Goal: Task Accomplishment & Management: Manage account settings

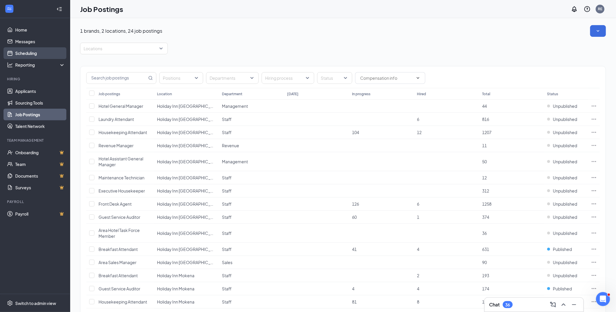
click at [15, 56] on link "Scheduling" at bounding box center [40, 53] width 50 height 12
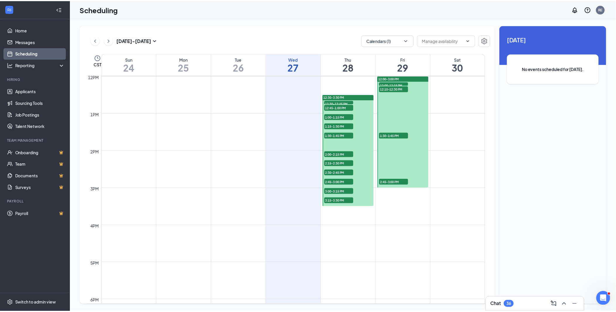
scroll to position [450, 0]
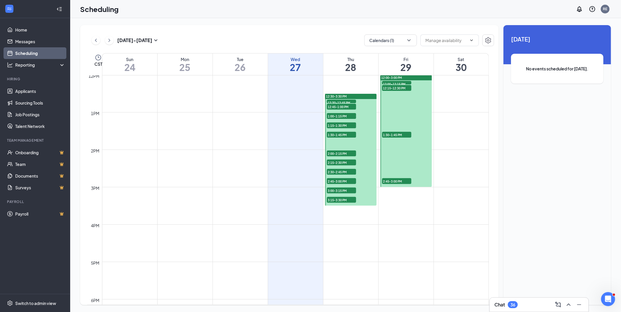
click at [343, 199] on span "3:15-3:30 PM" at bounding box center [341, 200] width 29 height 6
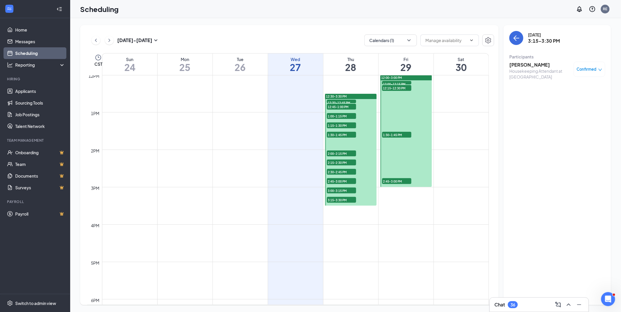
click at [341, 188] on span "3:00-3:15 PM" at bounding box center [341, 191] width 29 height 6
click at [342, 180] on span "2:45-3:00 PM" at bounding box center [341, 181] width 29 height 6
click at [31, 92] on link "Applicants" at bounding box center [40, 91] width 50 height 12
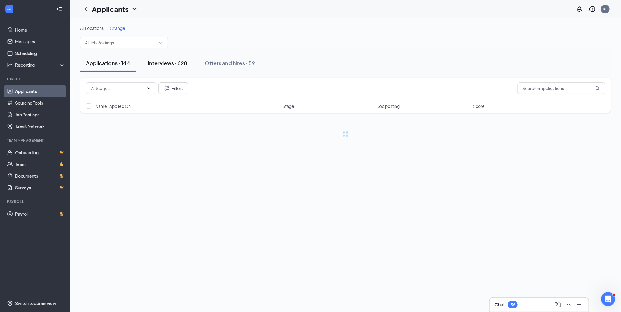
click at [166, 63] on div "Interviews · 628" at bounding box center [167, 62] width 39 height 7
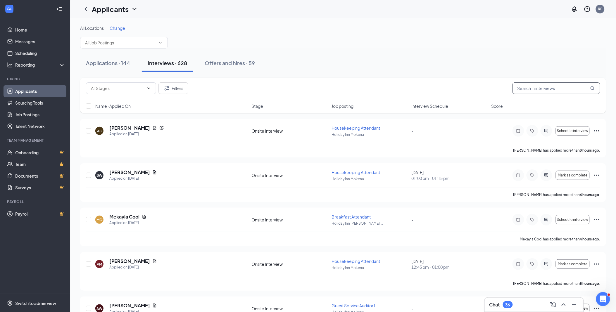
click at [536, 90] on input "text" at bounding box center [557, 88] width 88 height 12
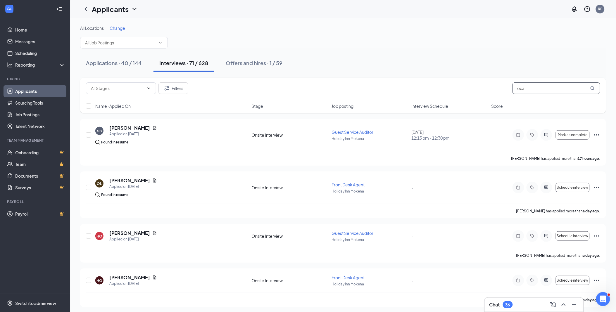
type input "oca"
click at [119, 28] on span "Change" at bounding box center [118, 27] width 16 height 5
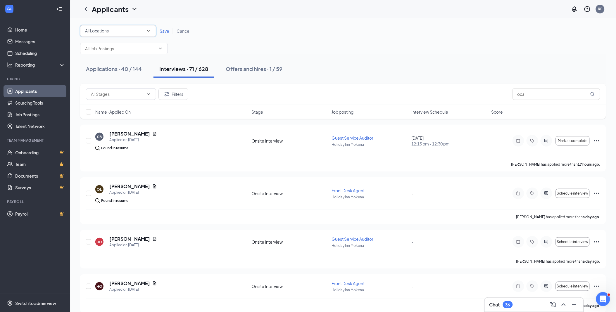
click at [142, 36] on div "All Locations All Locations" at bounding box center [118, 31] width 76 height 12
click at [123, 73] on div "Holiday Inn Mokena" at bounding box center [118, 75] width 67 height 7
click at [164, 31] on span "Save" at bounding box center [165, 30] width 10 height 5
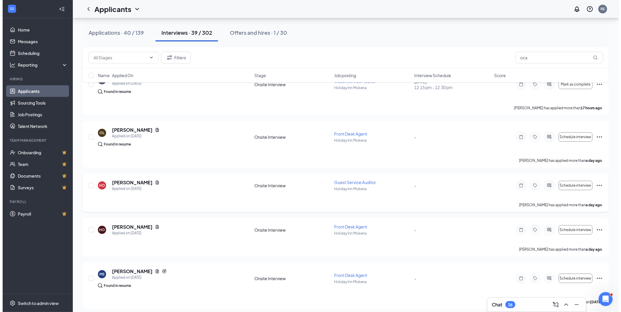
scroll to position [65, 0]
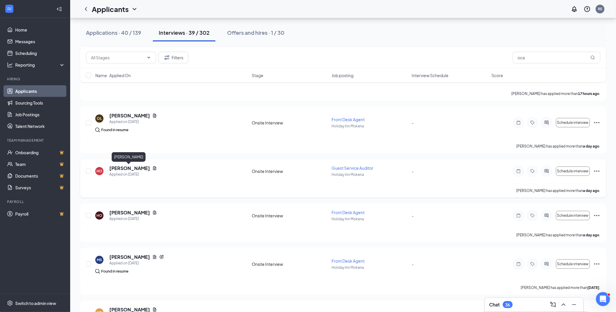
click at [129, 170] on h5 "[PERSON_NAME]" at bounding box center [129, 168] width 41 height 6
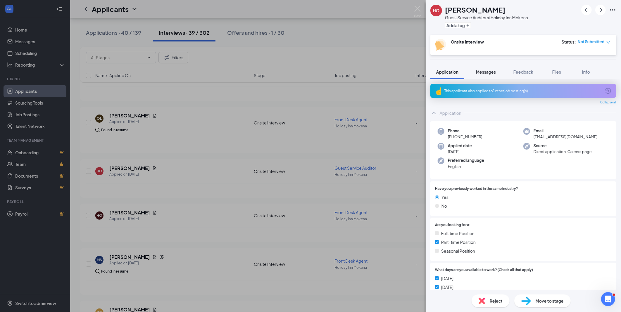
click at [490, 71] on span "Messages" at bounding box center [486, 71] width 20 height 5
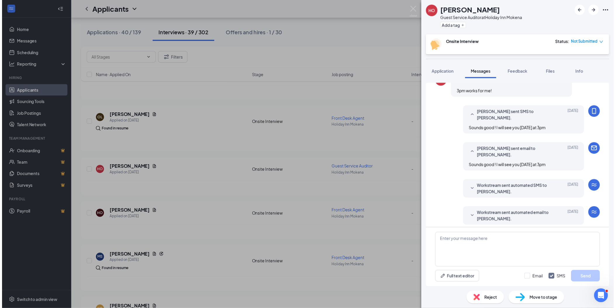
scroll to position [203, 0]
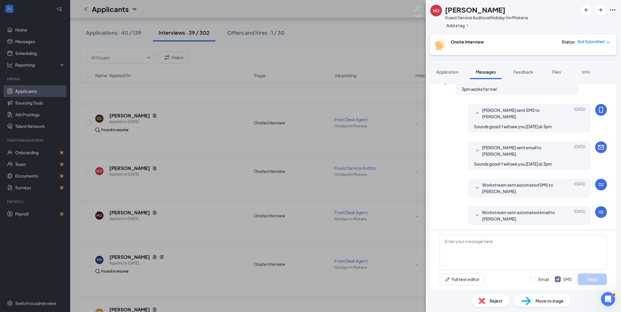
click at [405, 182] on div "HO [PERSON_NAME] Guest Service Auditor at [GEOGRAPHIC_DATA] Mokena Add a tag On…" at bounding box center [310, 156] width 621 height 312
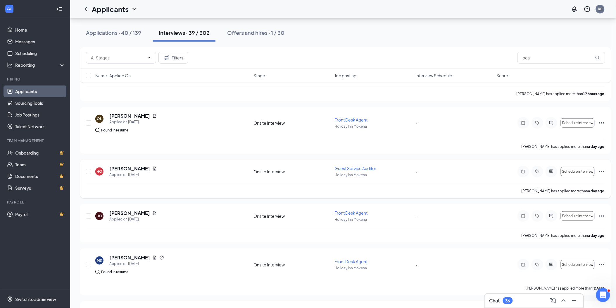
click at [600, 173] on icon "Ellipses" at bounding box center [601, 171] width 7 height 7
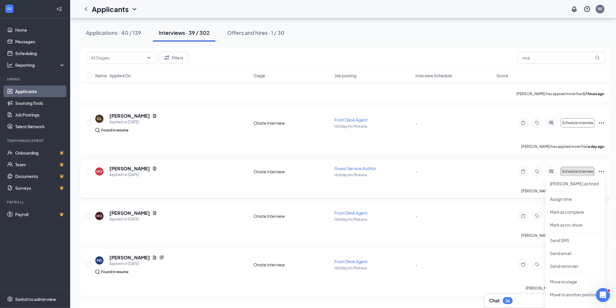
click at [582, 170] on span "Schedule interview" at bounding box center [578, 171] width 32 height 4
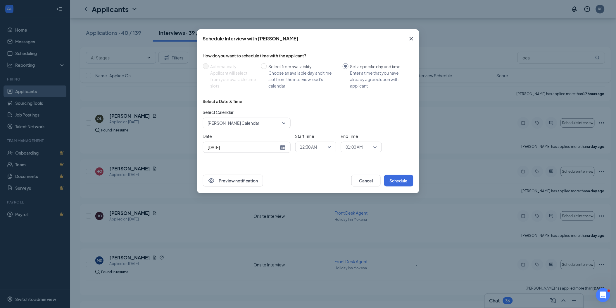
click at [280, 146] on div "[DATE]" at bounding box center [247, 147] width 78 height 6
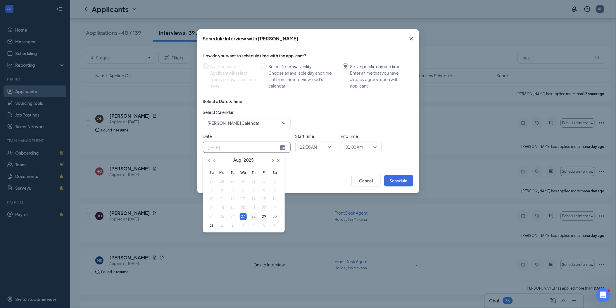
type input "[DATE]"
click at [255, 215] on div "28" at bounding box center [253, 216] width 7 height 7
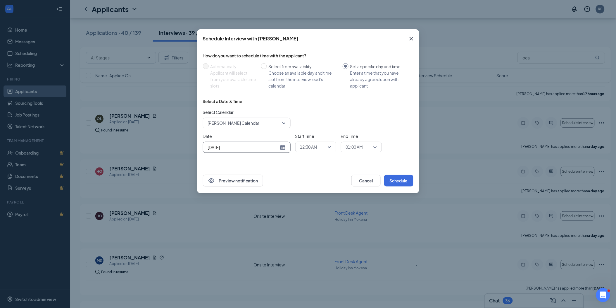
click at [314, 147] on span "12:30 AM" at bounding box center [308, 146] width 17 height 9
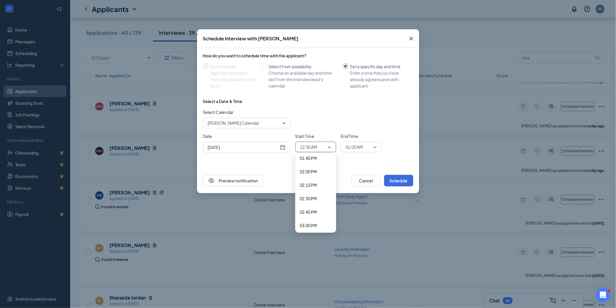
scroll to position [747, 0]
click at [310, 221] on span "03:00 PM" at bounding box center [308, 222] width 17 height 6
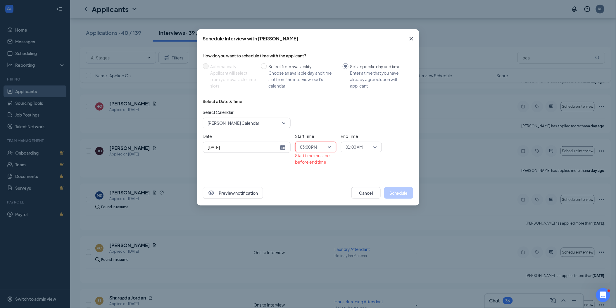
click at [361, 147] on span "01:00 AM" at bounding box center [354, 146] width 17 height 9
click at [359, 202] on span "03:15 PM" at bounding box center [354, 203] width 17 height 6
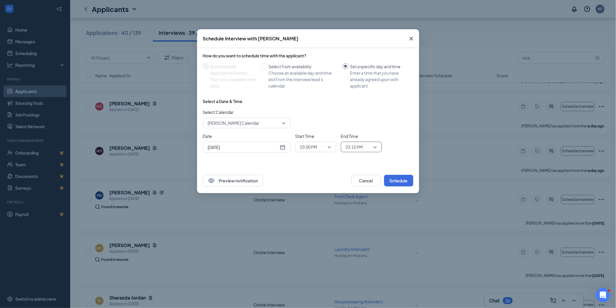
click at [400, 160] on div "How do you want to schedule time with the applicant? Automatically Applicant wi…" at bounding box center [308, 108] width 222 height 120
click at [397, 178] on button "Schedule" at bounding box center [398, 181] width 29 height 12
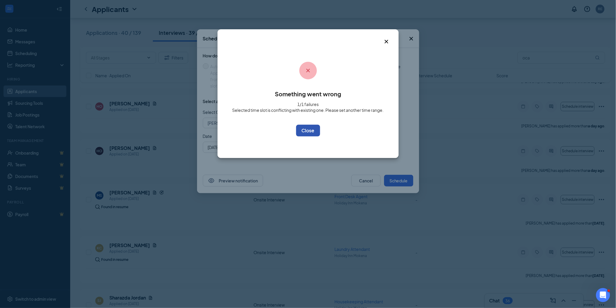
click at [311, 130] on button "OK" at bounding box center [308, 131] width 24 height 12
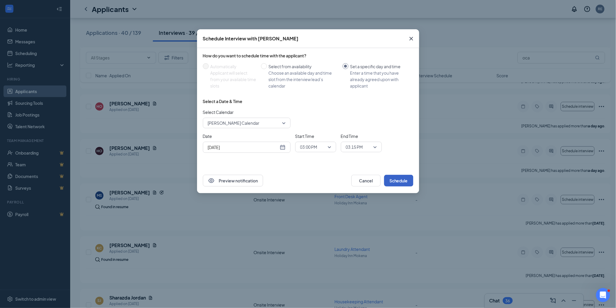
click at [397, 182] on button "Schedule" at bounding box center [398, 181] width 29 height 12
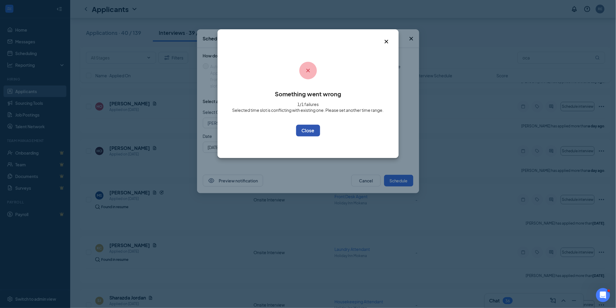
click at [306, 128] on button "OK" at bounding box center [308, 131] width 24 height 12
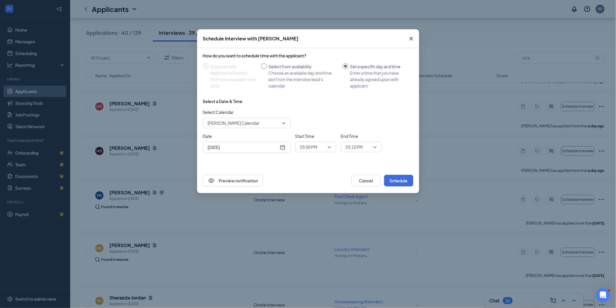
click at [264, 66] on input "Select from availability Choose an available day and time slot from the intervi…" at bounding box center [264, 66] width 6 height 6
radio input "true"
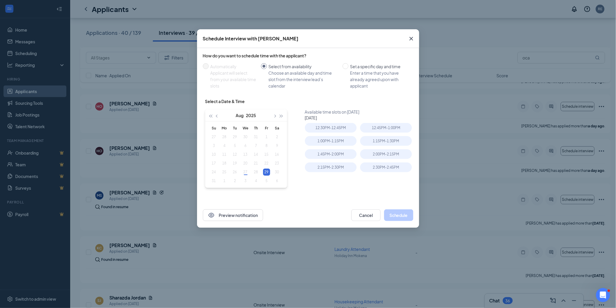
click at [256, 173] on table "Su Mo Tu We Th Fr Sa 27 28 29 30 31 1 2 3 4 5 6 7 8 9 10 11 12 13 14 15 16 17 1…" at bounding box center [246, 154] width 74 height 61
click at [256, 171] on table "Su Mo Tu We Th Fr Sa 27 28 29 30 31 1 2 3 4 5 6 7 8 9 10 11 12 13 14 15 16 17 1…" at bounding box center [246, 154] width 74 height 61
click at [344, 66] on input "Set a specific day and time Enter a time that you have already agreed upon with…" at bounding box center [346, 66] width 6 height 6
radio input "true"
radio input "false"
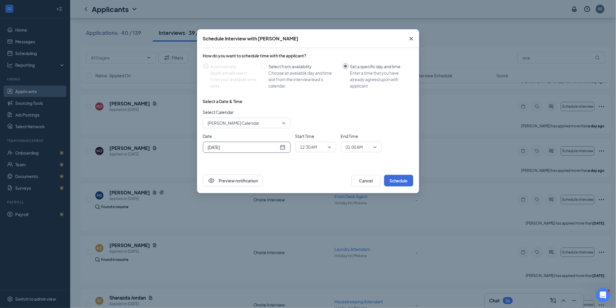
click at [281, 145] on div "[DATE]" at bounding box center [247, 147] width 78 height 6
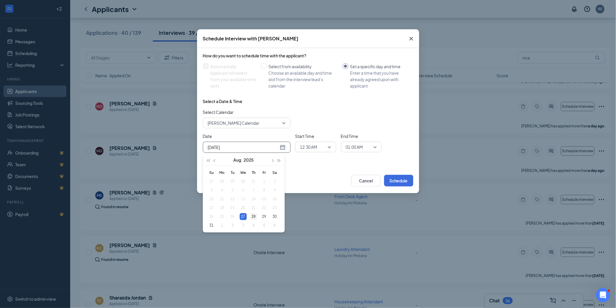
type input "[DATE]"
click at [254, 217] on div "28" at bounding box center [253, 216] width 7 height 7
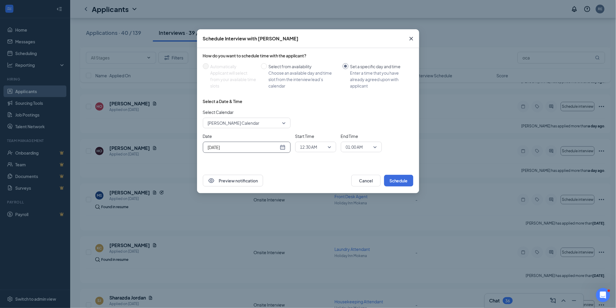
click at [315, 147] on span "12:30 AM" at bounding box center [308, 146] width 17 height 9
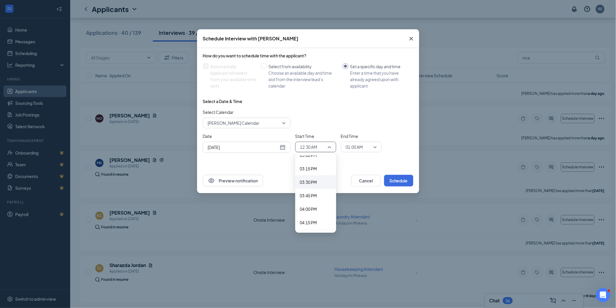
scroll to position [812, 0]
click at [315, 156] on span "03:00 PM" at bounding box center [308, 157] width 17 height 6
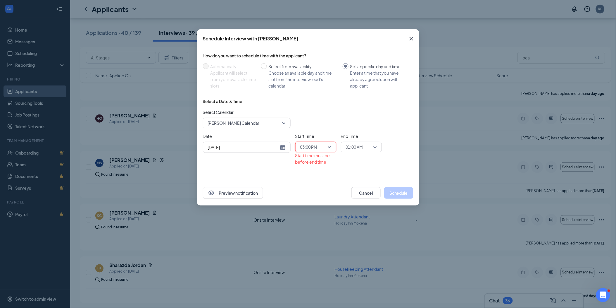
click at [371, 145] on span "01:00 AM" at bounding box center [359, 146] width 26 height 9
click at [357, 170] on span "03:15 PM" at bounding box center [354, 171] width 17 height 6
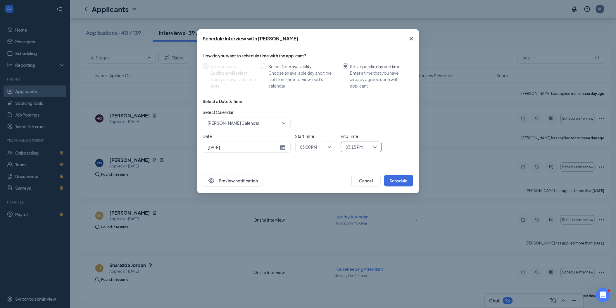
click at [369, 149] on span "03:15 PM" at bounding box center [359, 146] width 26 height 9
click at [362, 185] on span "03:30 PM" at bounding box center [354, 184] width 17 height 6
click at [405, 154] on div "Select a Date & Time Select Calendar [PERSON_NAME] Calendar Date [DATE] [DATE] …" at bounding box center [308, 127] width 211 height 59
click at [397, 180] on button "Schedule" at bounding box center [398, 181] width 29 height 12
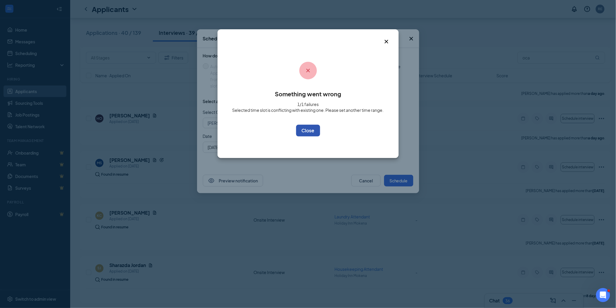
click at [313, 125] on button "OK" at bounding box center [308, 131] width 24 height 12
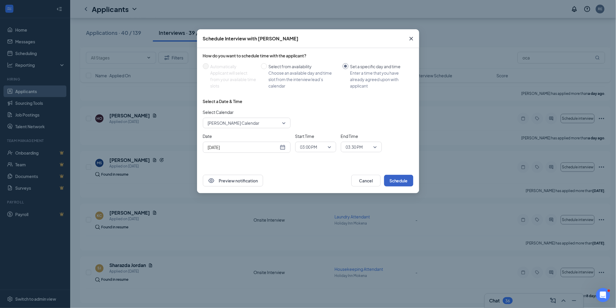
click at [289, 121] on div "[PERSON_NAME] Calendar" at bounding box center [247, 123] width 88 height 11
click at [324, 112] on div "Select Calendar [PERSON_NAME] Calendar 67874 84864 202969 [PERSON_NAME] Calenda…" at bounding box center [308, 118] width 211 height 19
click at [408, 37] on icon "Cross" at bounding box center [411, 38] width 7 height 7
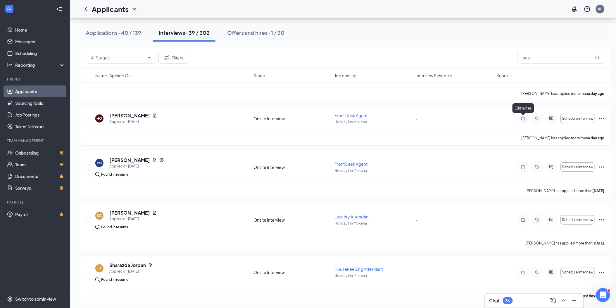
click at [525, 119] on icon "Note" at bounding box center [523, 118] width 7 height 5
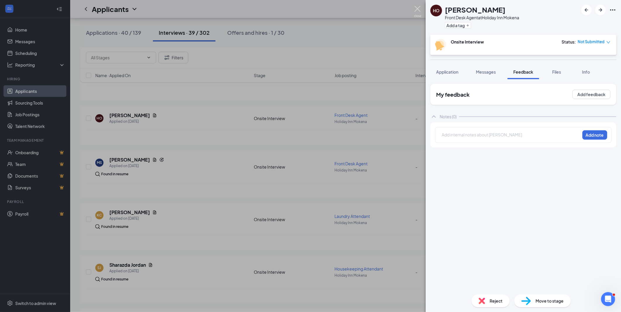
click at [417, 12] on img at bounding box center [417, 11] width 7 height 11
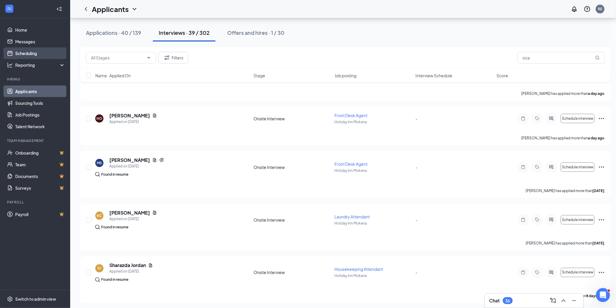
click at [31, 53] on link "Scheduling" at bounding box center [40, 53] width 50 height 12
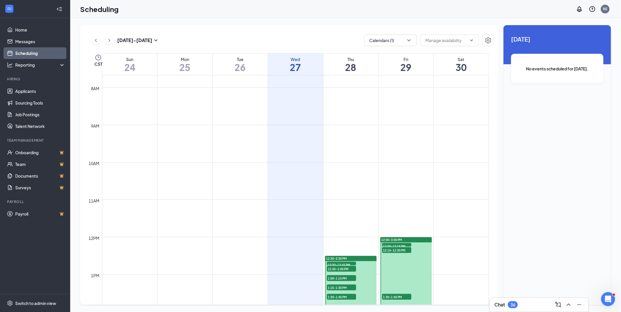
scroll to position [450, 0]
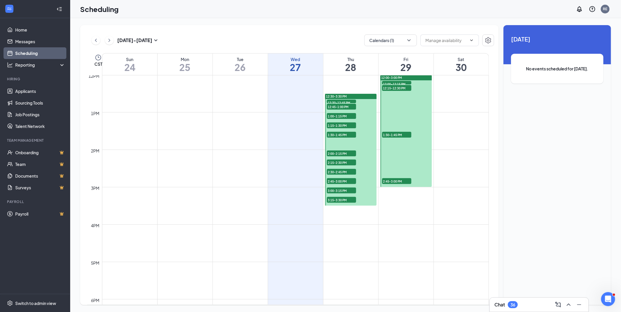
drag, startPoint x: 369, startPoint y: 192, endPoint x: 369, endPoint y: 196, distance: 4.1
click at [369, 196] on div at bounding box center [350, 150] width 51 height 112
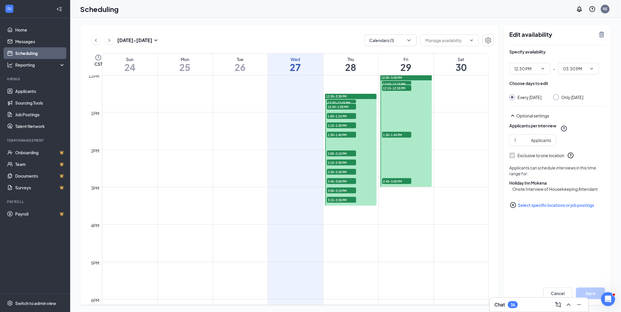
drag, startPoint x: 370, startPoint y: 192, endPoint x: 370, endPoint y: 197, distance: 4.4
click at [370, 197] on div at bounding box center [350, 150] width 51 height 112
click at [26, 31] on link "Home" at bounding box center [40, 30] width 50 height 12
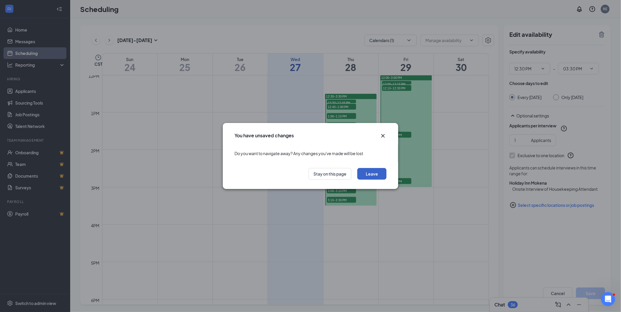
click at [369, 177] on button "Leave" at bounding box center [371, 174] width 29 height 12
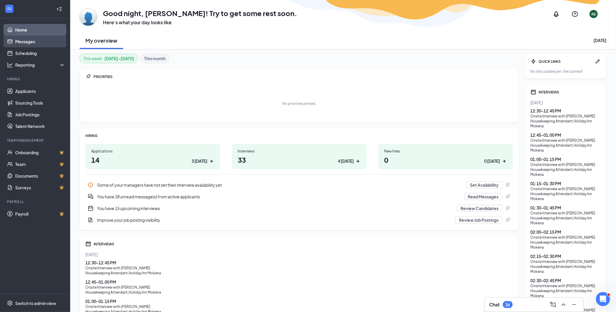
click at [26, 39] on link "Messages" at bounding box center [40, 42] width 50 height 12
